Goal: Information Seeking & Learning: Learn about a topic

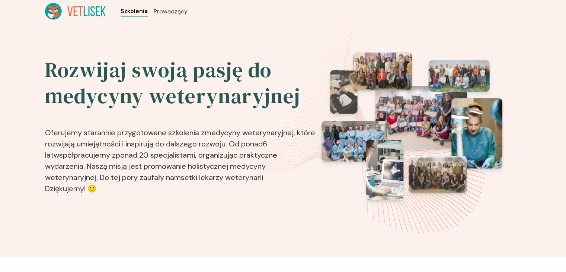
click at [138, 12] on span "Szkolenia" at bounding box center [134, 11] width 27 height 9
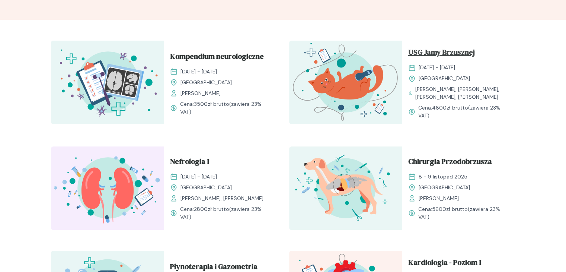
click at [444, 51] on span "USG Jamy Brzusznej" at bounding box center [441, 54] width 67 height 14
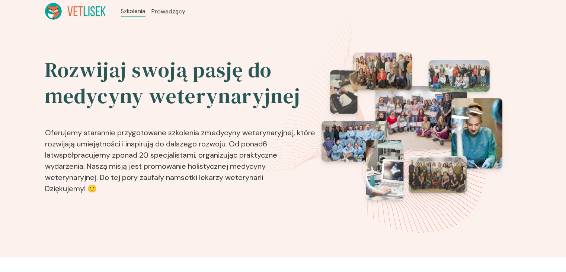
scroll to position [237, 0]
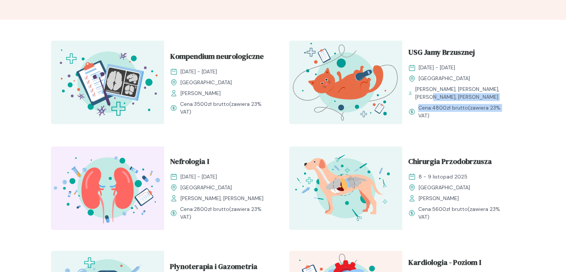
drag, startPoint x: 565, startPoint y: 89, endPoint x: 571, endPoint y: 102, distance: 14.5
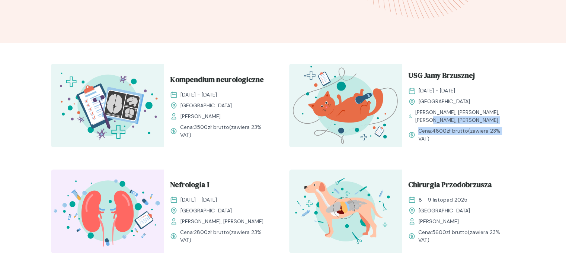
scroll to position [205, 0]
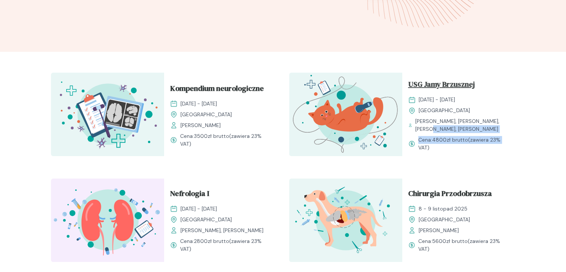
click at [452, 83] on span "USG Jamy Brzusznej" at bounding box center [441, 86] width 67 height 14
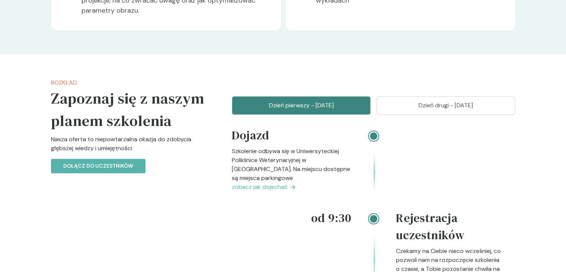
scroll to position [709, 0]
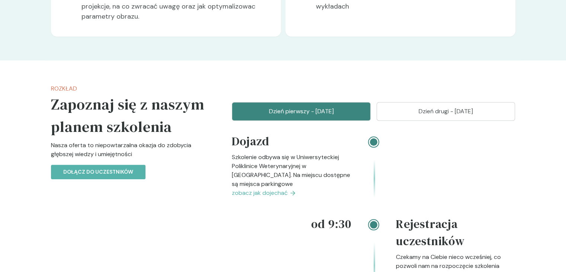
click at [407, 121] on button "Dzień drugi - [DATE]" at bounding box center [446, 111] width 139 height 19
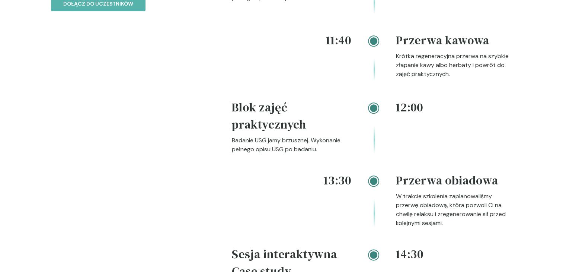
scroll to position [785, 0]
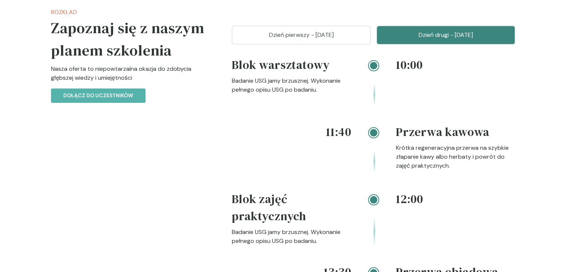
click at [270, 44] on button "Dzień pierwszy - [DATE]" at bounding box center [301, 35] width 139 height 19
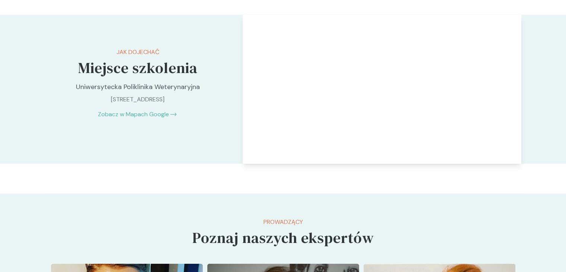
scroll to position [1570, 0]
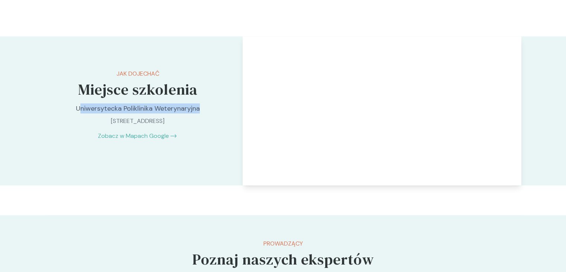
drag, startPoint x: 202, startPoint y: 142, endPoint x: 78, endPoint y: 139, distance: 123.6
click at [78, 114] on p "Uniwersytecka Poliklinika Weterynaryjna" at bounding box center [138, 108] width 156 height 10
copy p "niwersytecka Poliklinika Weterynaryjna"
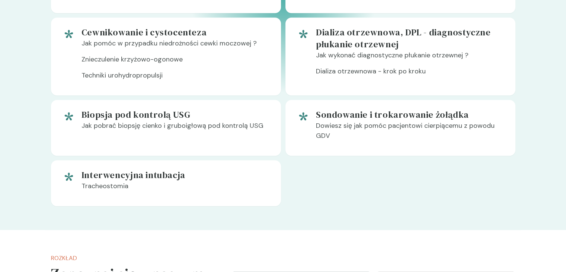
scroll to position [674, 0]
